Goal: Task Accomplishment & Management: Use online tool/utility

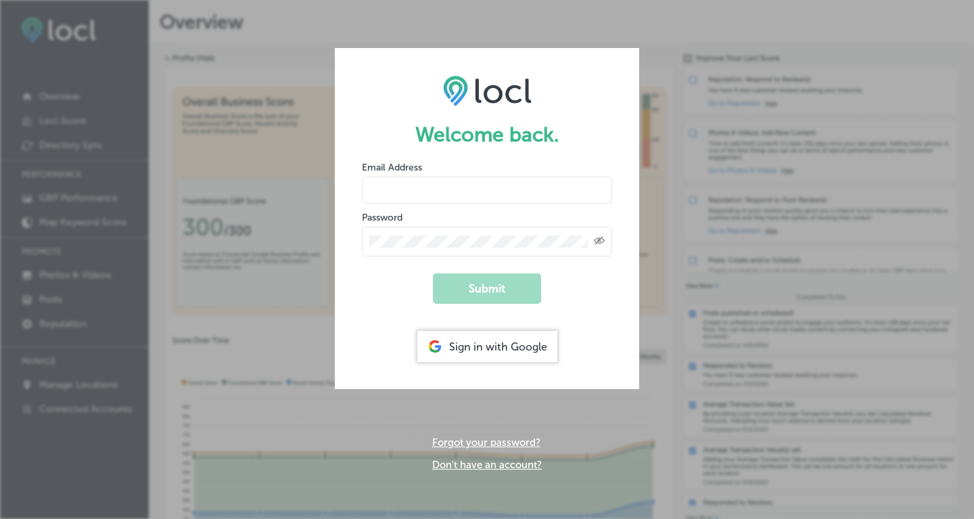
type input "[PERSON_NAME][EMAIL_ADDRESS][DOMAIN_NAME]"
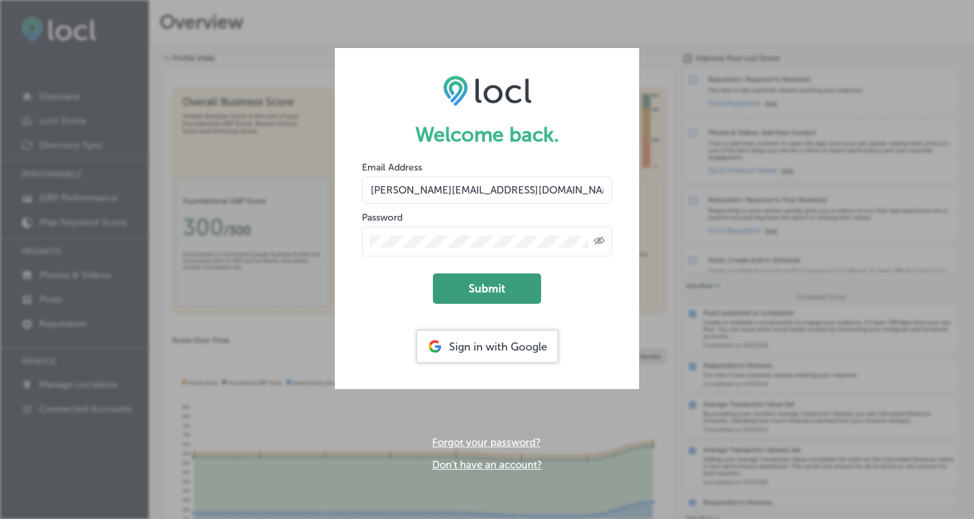
click at [513, 291] on button "Submit" at bounding box center [487, 288] width 108 height 30
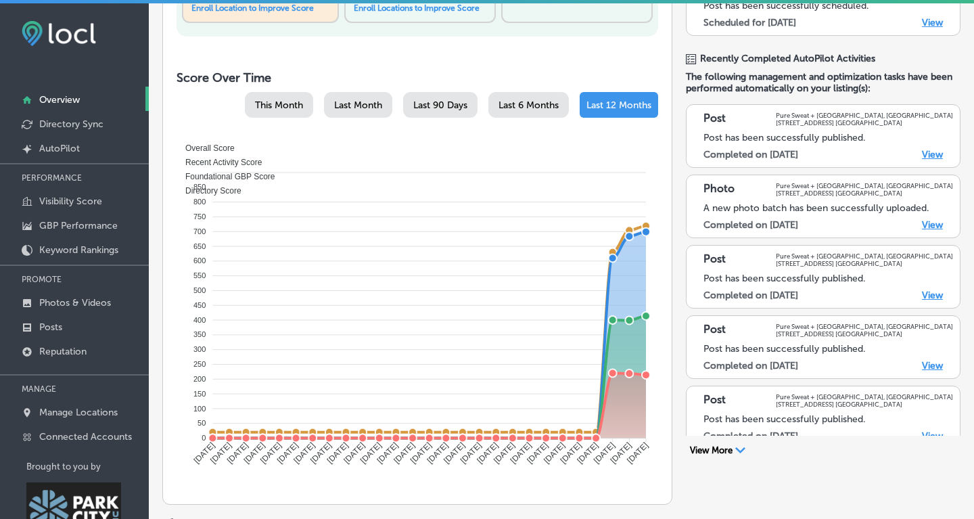
scroll to position [447, 0]
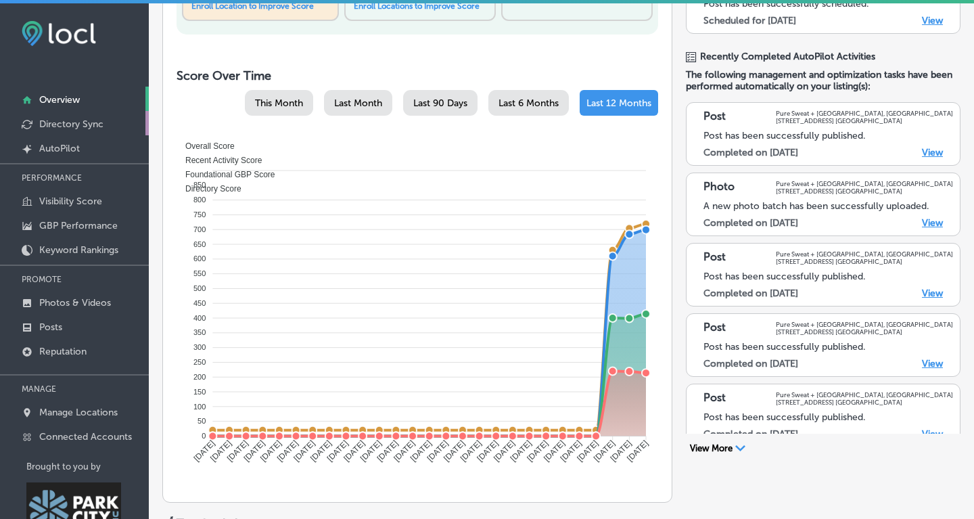
click at [60, 120] on p "Directory Sync" at bounding box center [71, 123] width 64 height 11
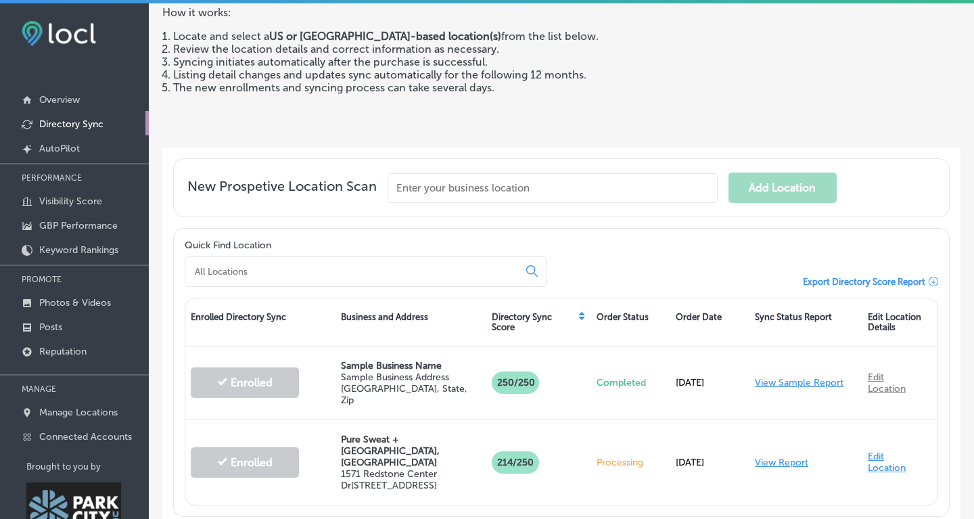
scroll to position [163, 0]
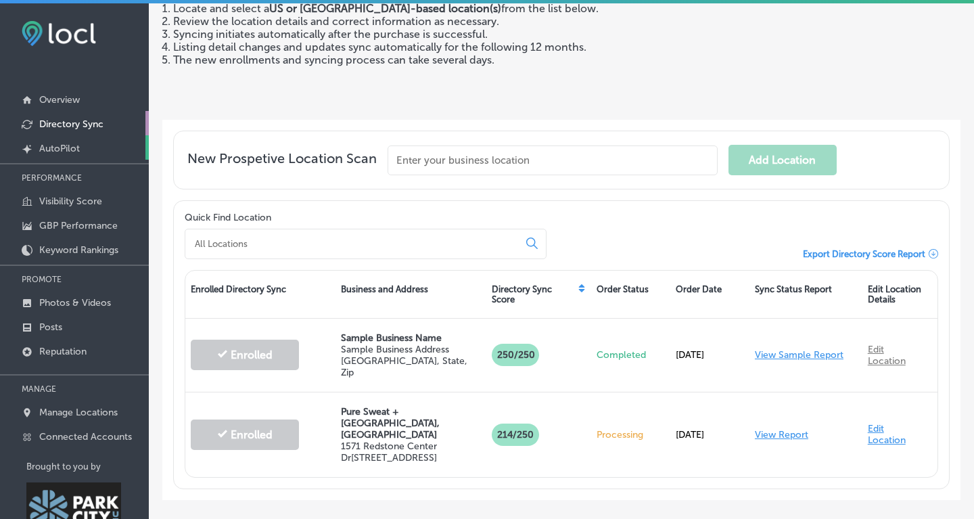
click at [61, 151] on p "AutoPilot" at bounding box center [59, 148] width 41 height 11
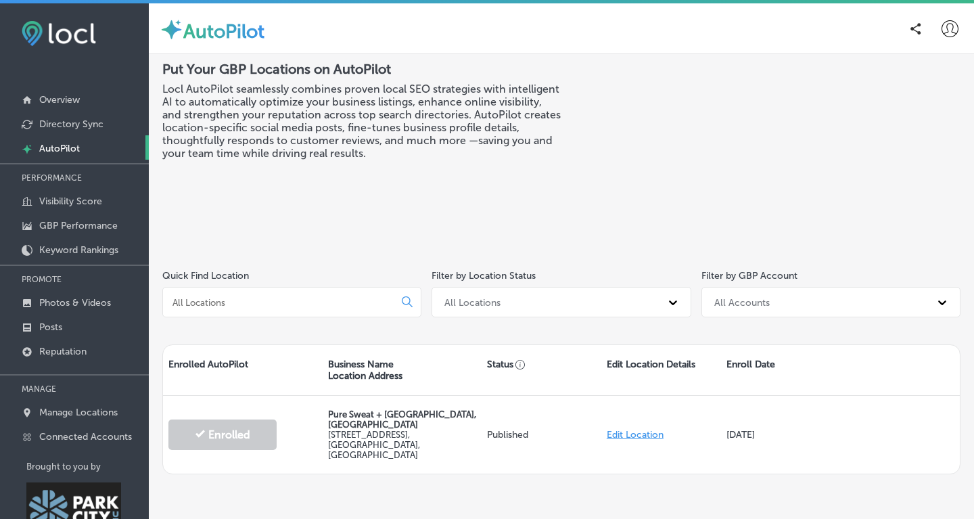
click at [951, 32] on icon at bounding box center [949, 28] width 17 height 17
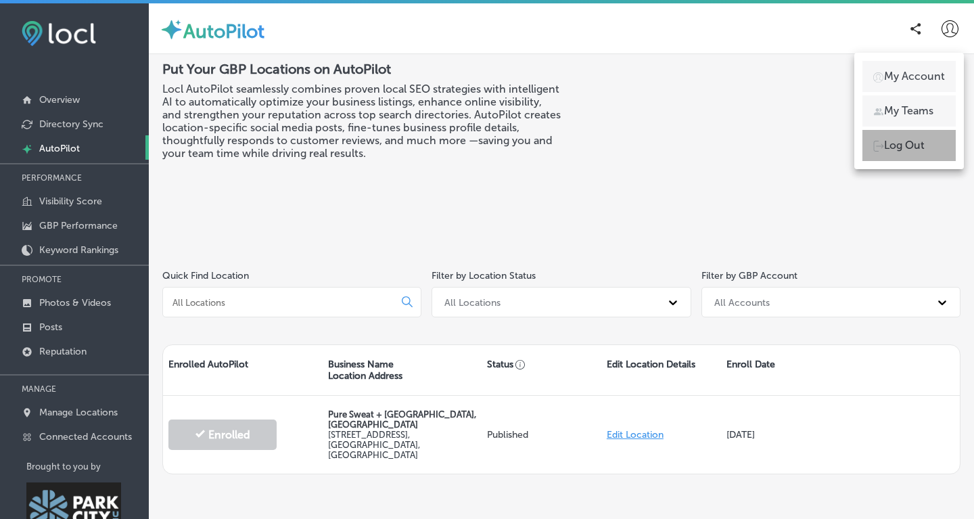
click at [907, 149] on p "Log Out" at bounding box center [904, 145] width 41 height 16
